Goal: Task Accomplishment & Management: Complete application form

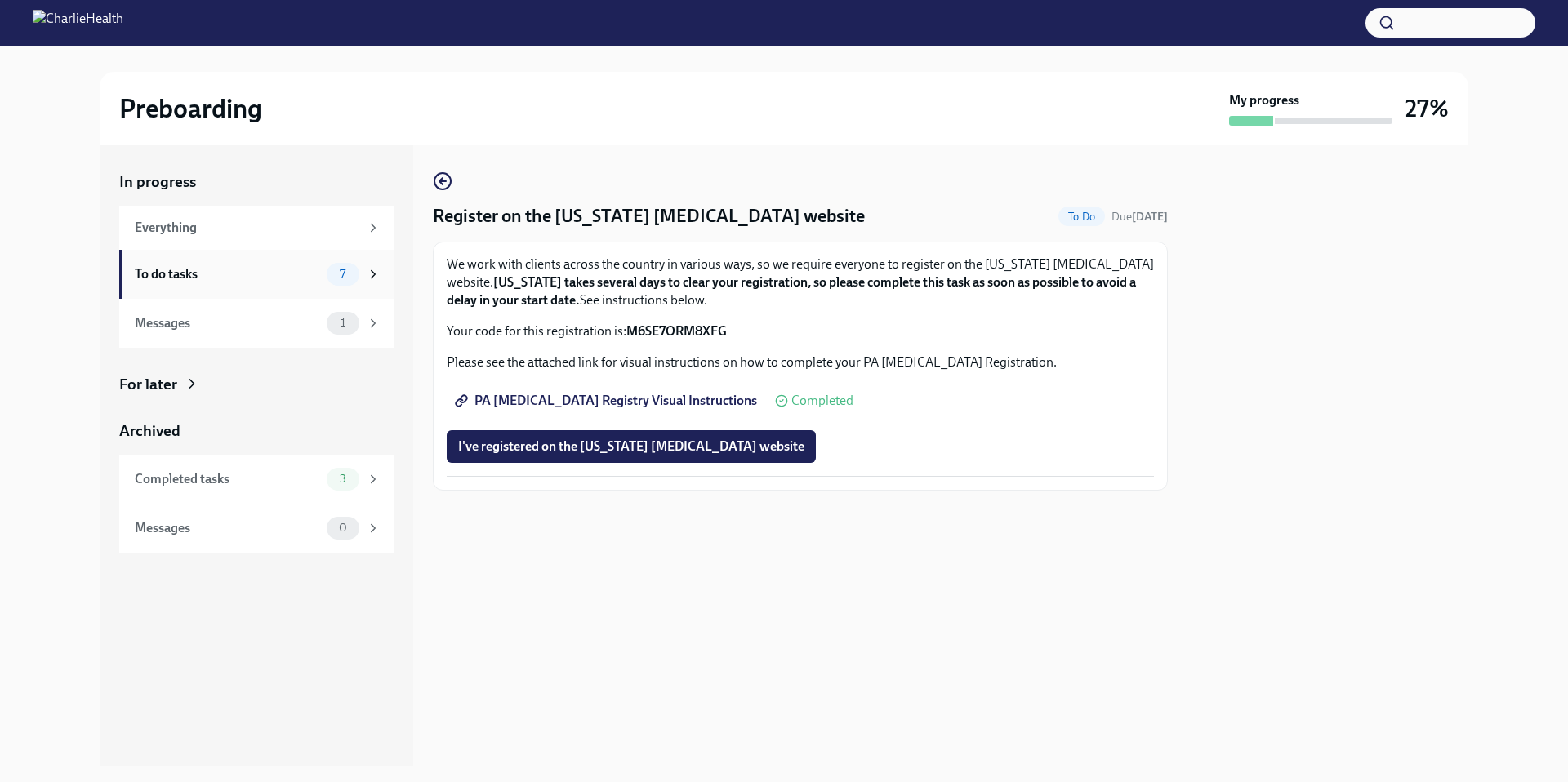
click at [349, 278] on span "7" at bounding box center [342, 274] width 26 height 12
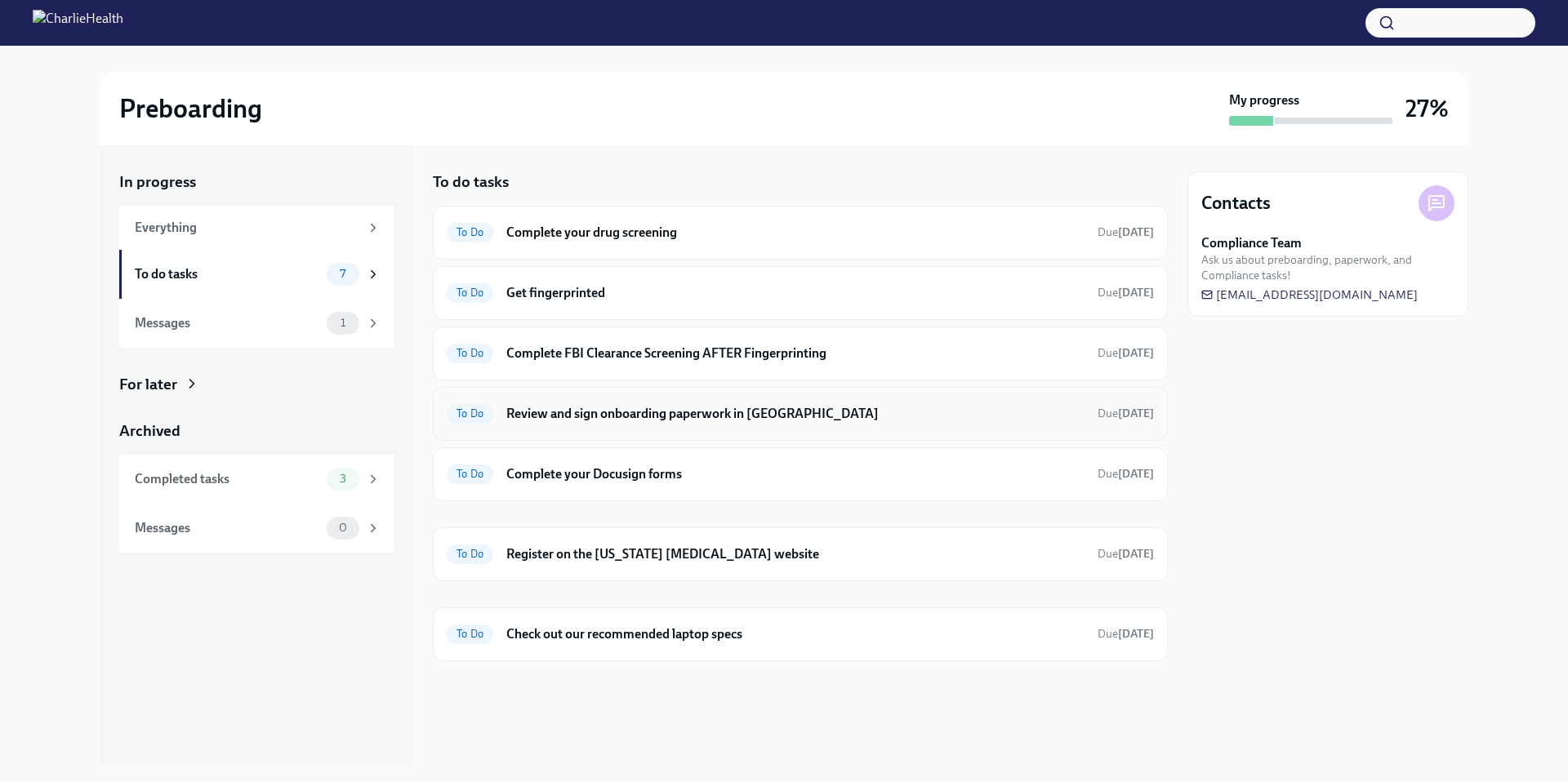
click at [468, 415] on span "To Do" at bounding box center [469, 413] width 47 height 12
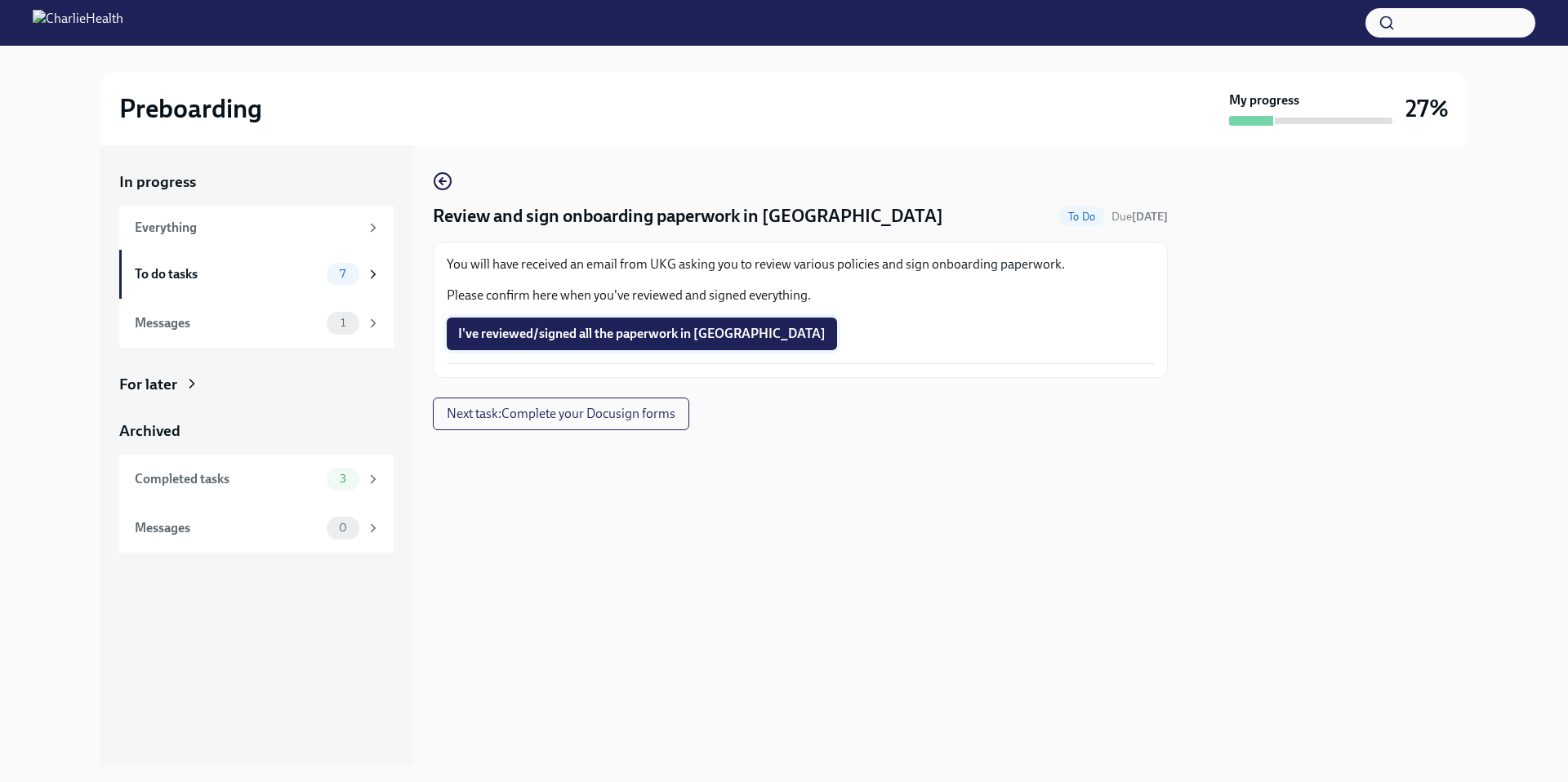
click at [596, 331] on span "I've reviewed/signed all the paperwork in [GEOGRAPHIC_DATA]" at bounding box center [641, 333] width 368 height 17
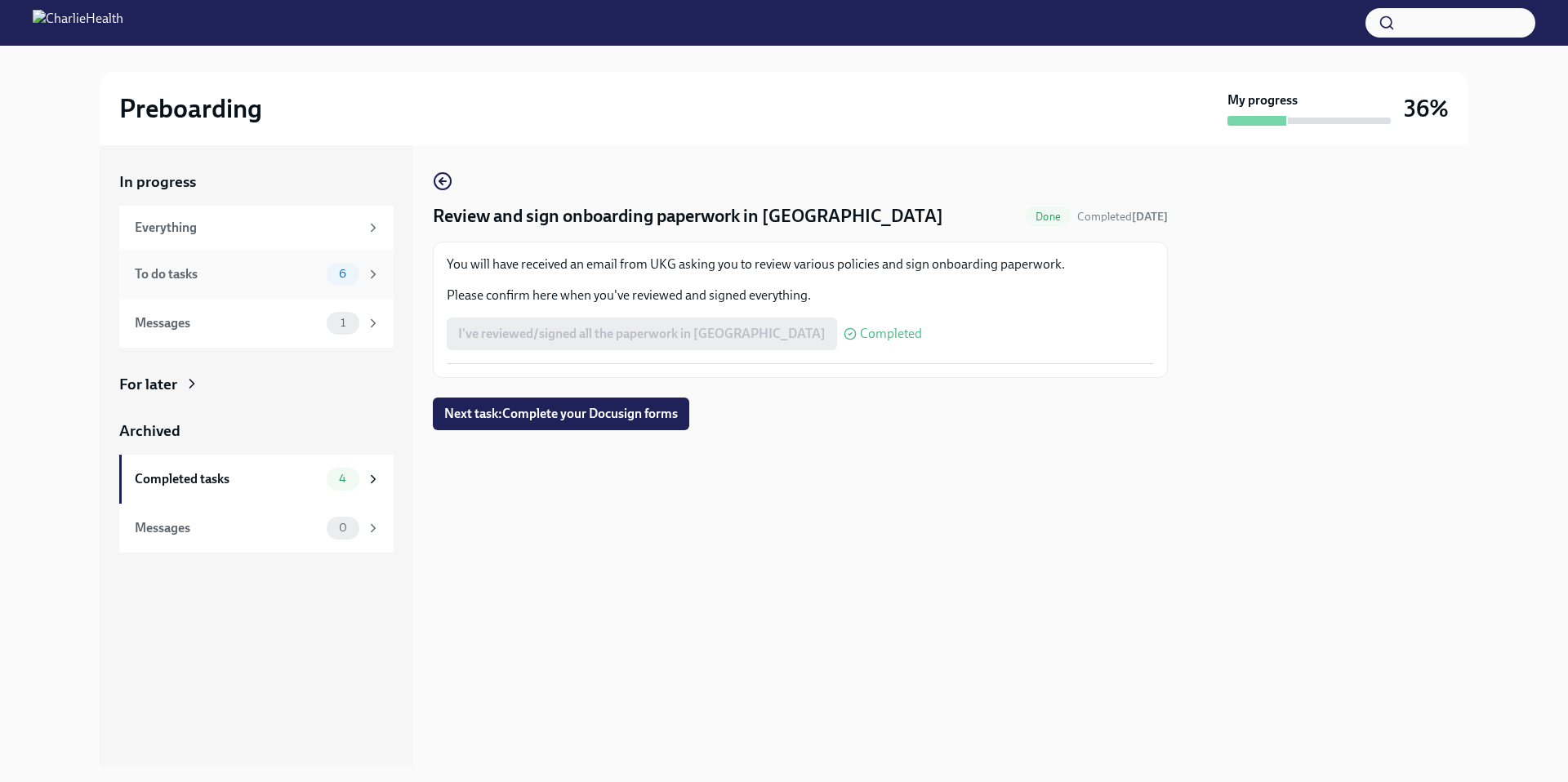
click at [362, 275] on div "6" at bounding box center [353, 274] width 54 height 23
